Goal: Task Accomplishment & Management: Use online tool/utility

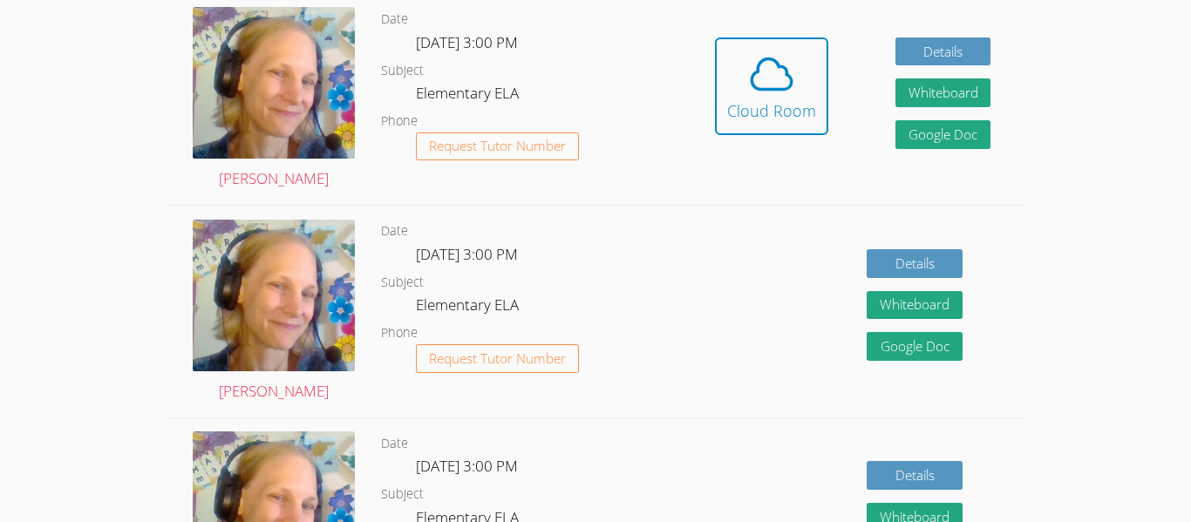
scroll to position [549, 0]
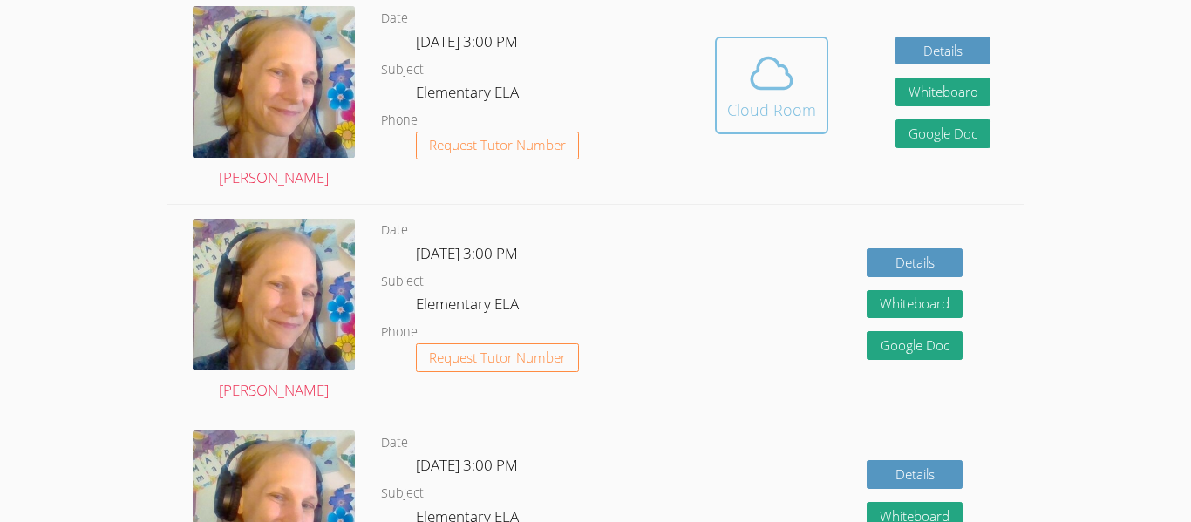
click at [778, 80] on icon at bounding box center [771, 73] width 49 height 49
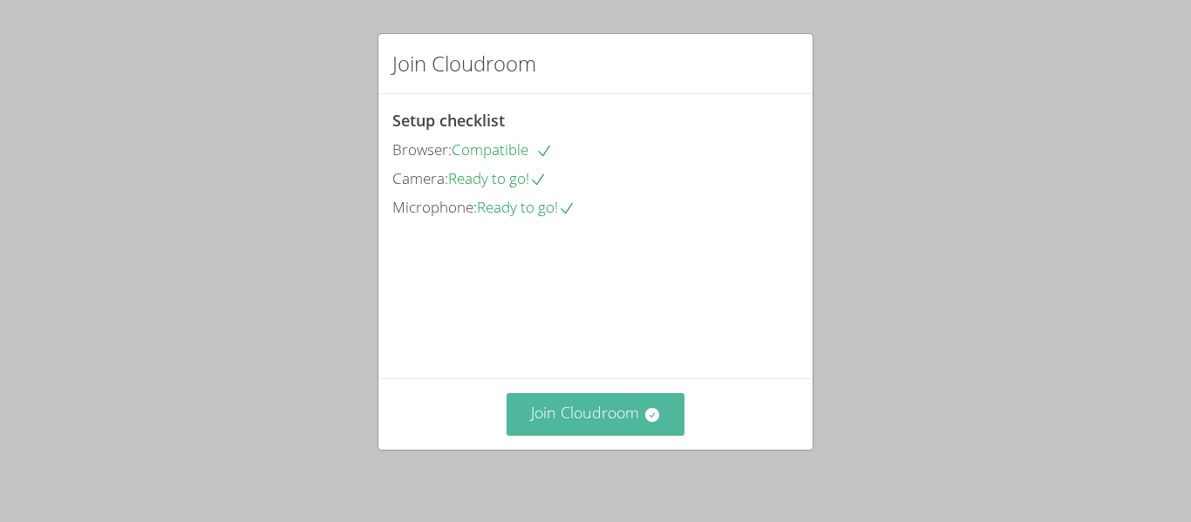
click at [627, 418] on button "Join Cloudroom" at bounding box center [595, 414] width 179 height 43
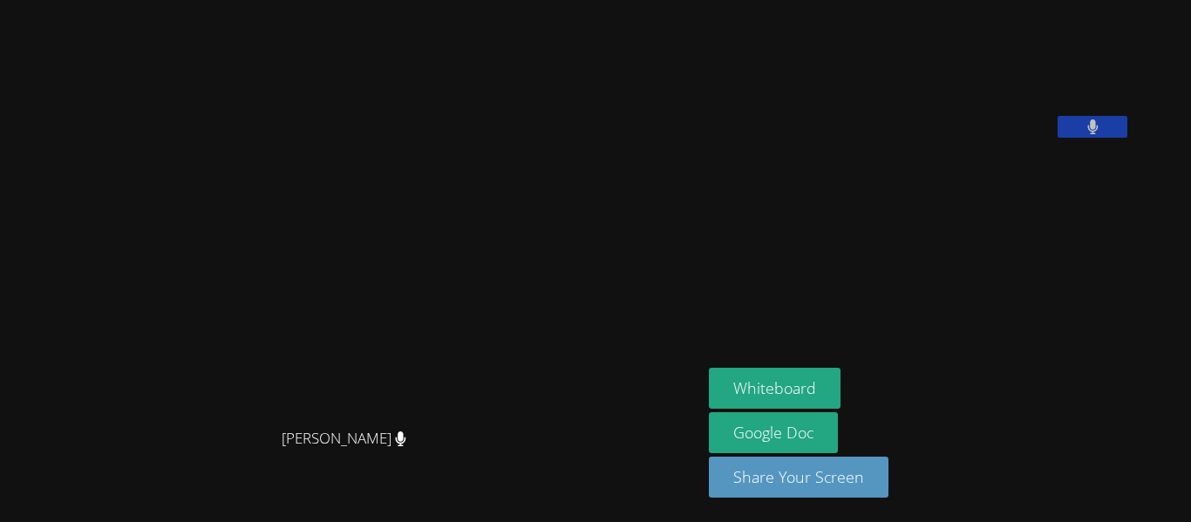
click at [1097, 134] on icon at bounding box center [1092, 126] width 10 height 15
click at [1102, 134] on icon at bounding box center [1093, 126] width 18 height 15
click at [792, 343] on aside "Tommy Quach Whiteboard Google Doc Share Your Screen" at bounding box center [920, 261] width 436 height 522
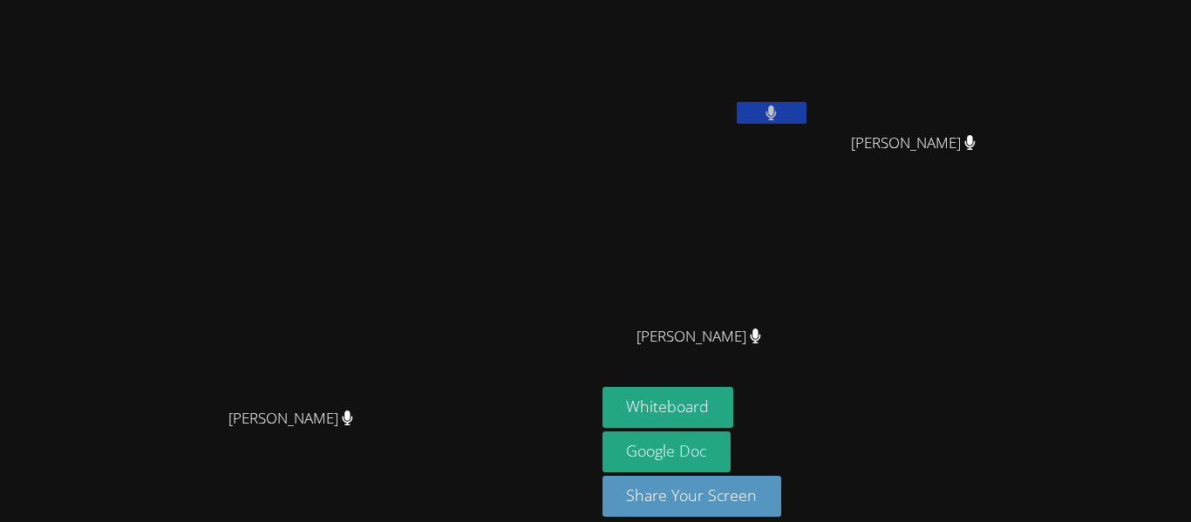
click at [792, 343] on div "Jeth Santiago" at bounding box center [705, 352] width 207 height 70
click at [734, 409] on button "Whiteboard" at bounding box center [668, 407] width 132 height 41
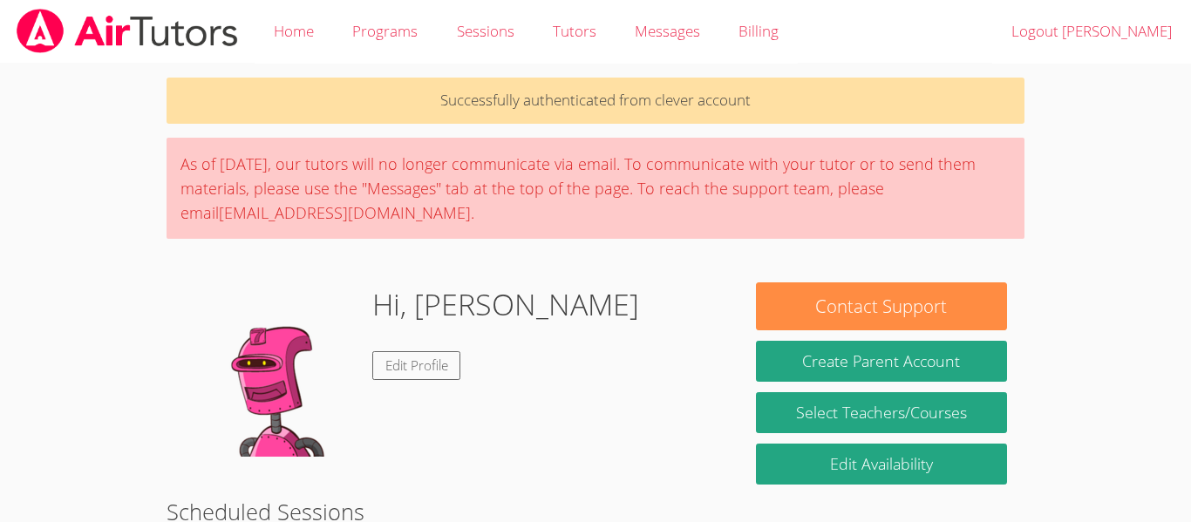
scroll to position [549, 0]
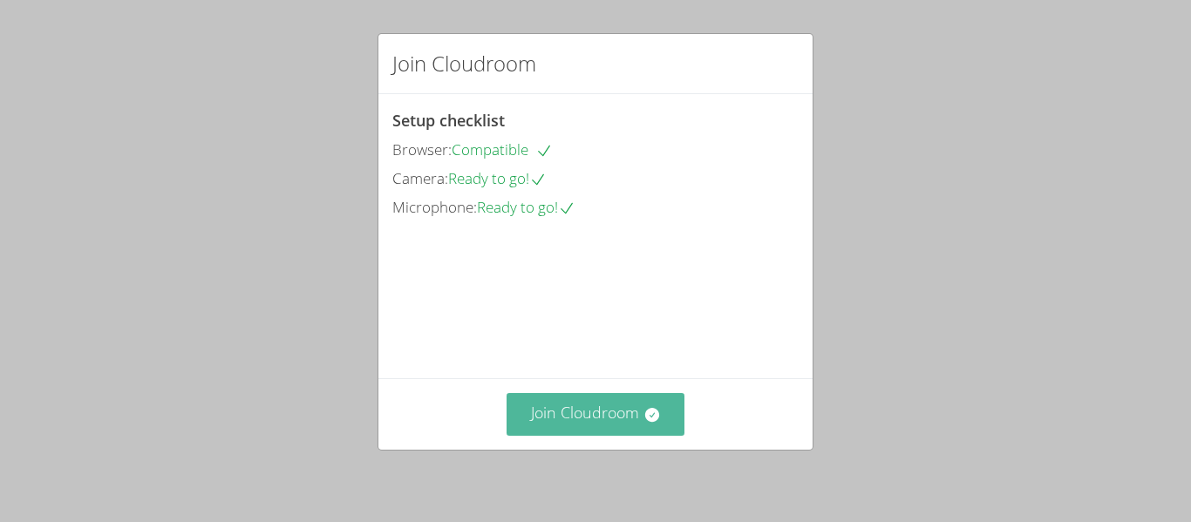
click at [625, 415] on button "Join Cloudroom" at bounding box center [595, 414] width 179 height 43
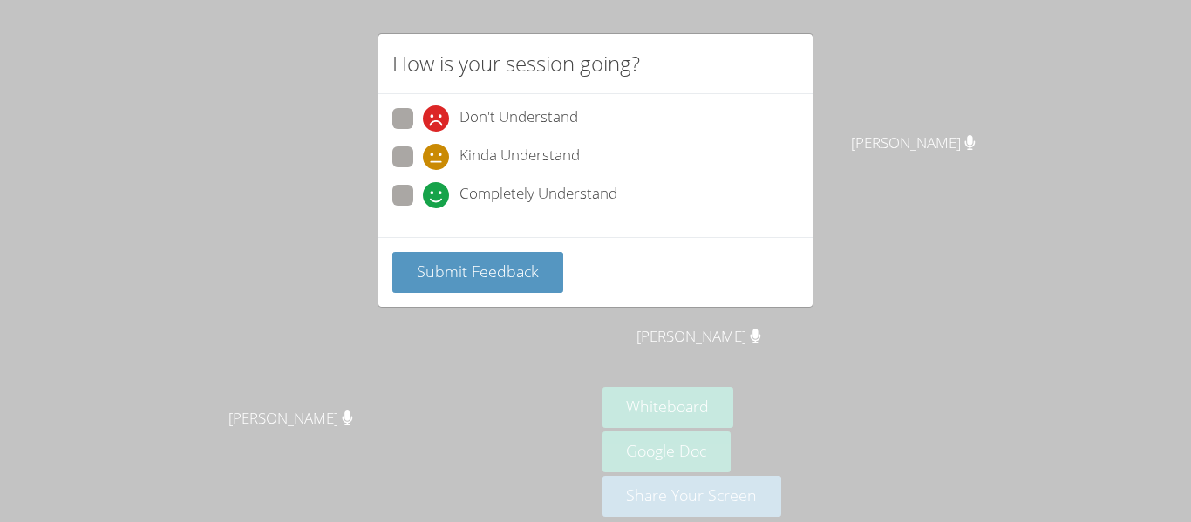
click at [423, 208] on span at bounding box center [423, 208] width 0 height 0
click at [423, 200] on input "Completely Understand" at bounding box center [430, 192] width 15 height 15
radio input "true"
